Goal: Find specific fact: Find contact information

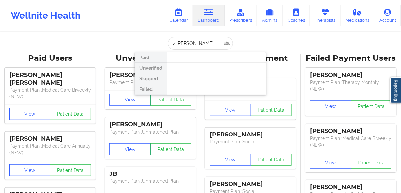
click at [175, 44] on input "> [PERSON_NAME]" at bounding box center [200, 43] width 65 height 13
type input "[PERSON_NAME]"
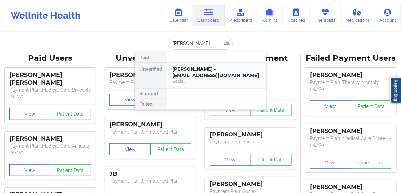
click at [202, 69] on div "[PERSON_NAME] - [EMAIL_ADDRESS][DOMAIN_NAME]" at bounding box center [216, 72] width 88 height 12
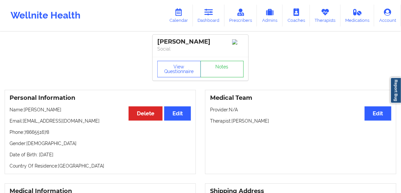
click at [39, 133] on p "Phone: [PHONE_NUMBER]" at bounding box center [100, 132] width 181 height 7
copy p "7866551678"
click at [204, 17] on link "Dashboard" at bounding box center [209, 16] width 32 height 22
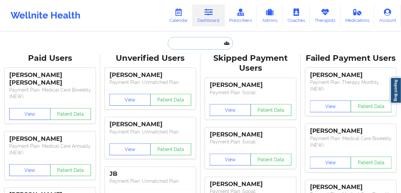
click at [197, 40] on input "text" at bounding box center [200, 43] width 65 height 13
paste input "[PERSON_NAME]"
type input "[PERSON_NAME]"
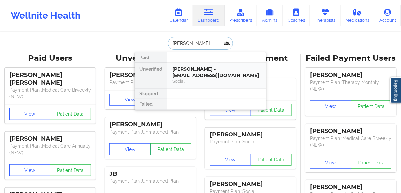
click at [193, 71] on div "[PERSON_NAME] - [EMAIL_ADDRESS][DOMAIN_NAME]" at bounding box center [216, 72] width 88 height 12
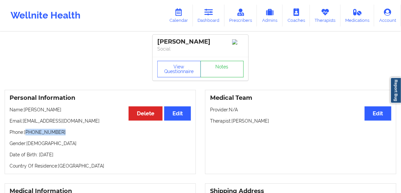
drag, startPoint x: 64, startPoint y: 134, endPoint x: 55, endPoint y: 125, distance: 12.6
click at [27, 134] on p "Phone: [PHONE_NUMBER]" at bounding box center [100, 132] width 181 height 7
copy p "[PHONE_NUMBER]"
click at [207, 20] on link "Dashboard" at bounding box center [209, 16] width 32 height 22
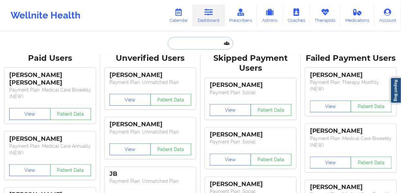
click at [192, 44] on input "text" at bounding box center [200, 43] width 65 height 13
paste input "[PERSON_NAME]"
type input "[PERSON_NAME]"
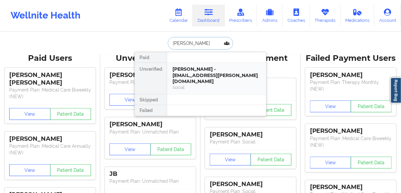
click at [192, 72] on div "[PERSON_NAME] - [EMAIL_ADDRESS][PERSON_NAME][DOMAIN_NAME]" at bounding box center [216, 75] width 88 height 18
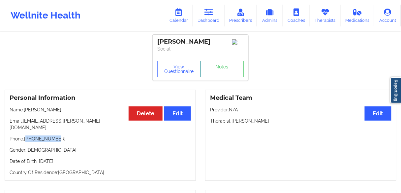
drag, startPoint x: 37, startPoint y: 134, endPoint x: 104, endPoint y: 107, distance: 72.2
click at [27, 135] on p "Phone: [PHONE_NUMBER]" at bounding box center [100, 138] width 181 height 7
copy p "19842150401"
